Goal: Transaction & Acquisition: Purchase product/service

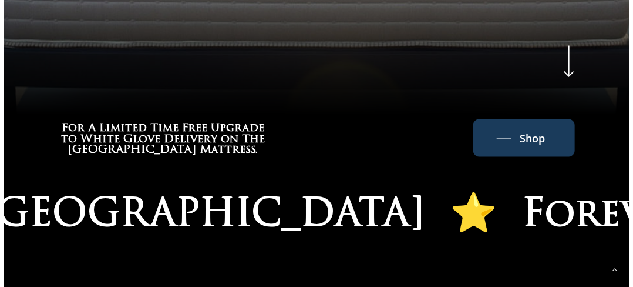
scroll to position [607, 0]
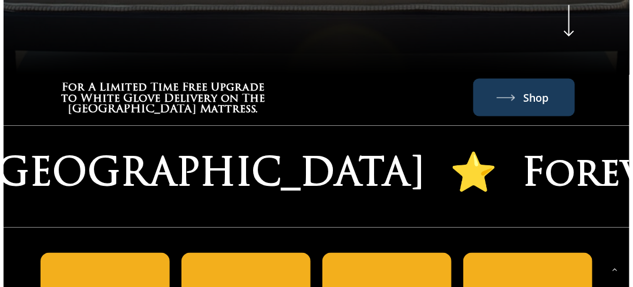
click at [523, 88] on link "Shop" at bounding box center [524, 97] width 55 height 19
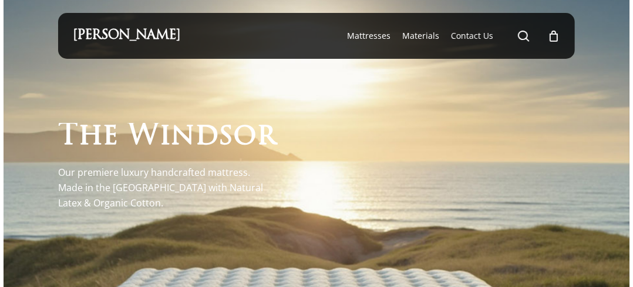
scroll to position [0, 0]
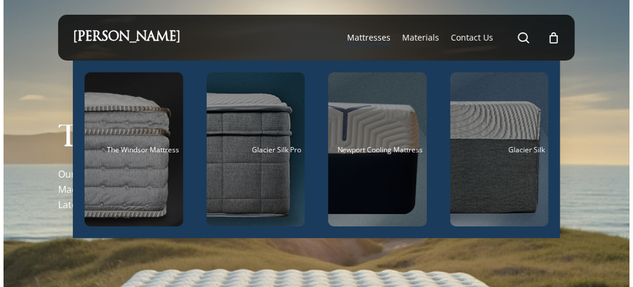
click at [367, 36] on span "Mattresses" at bounding box center [368, 37] width 43 height 11
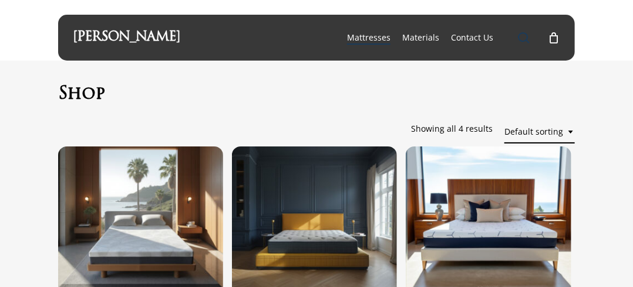
click at [526, 36] on span "Main Menu" at bounding box center [524, 38] width 12 height 12
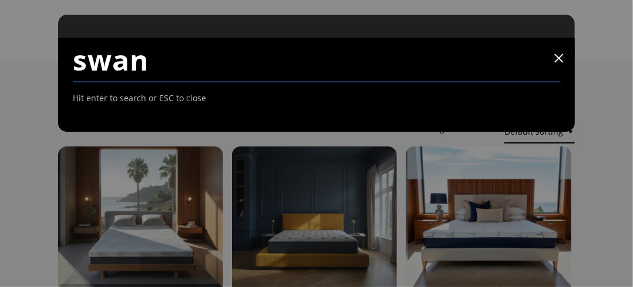
type input "swan"
click at [558, 61] on span at bounding box center [559, 58] width 12 height 12
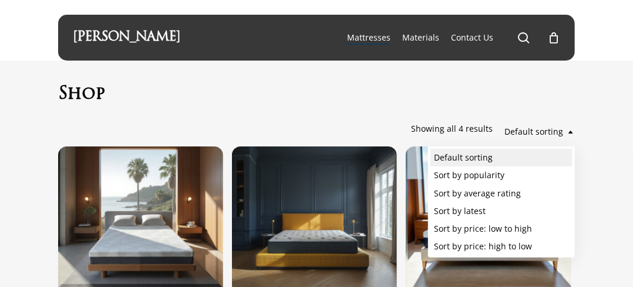
click at [572, 132] on b at bounding box center [571, 131] width 5 height 3
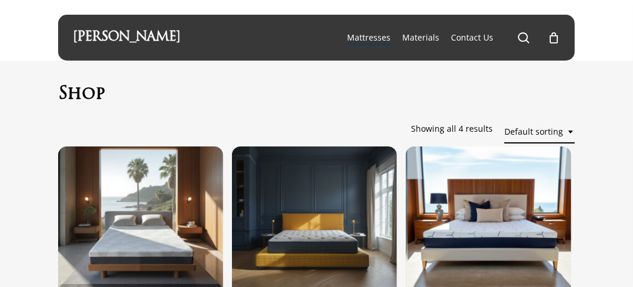
click at [441, 85] on h1 "Shop" at bounding box center [316, 94] width 517 height 21
